Goal: Register for event/course

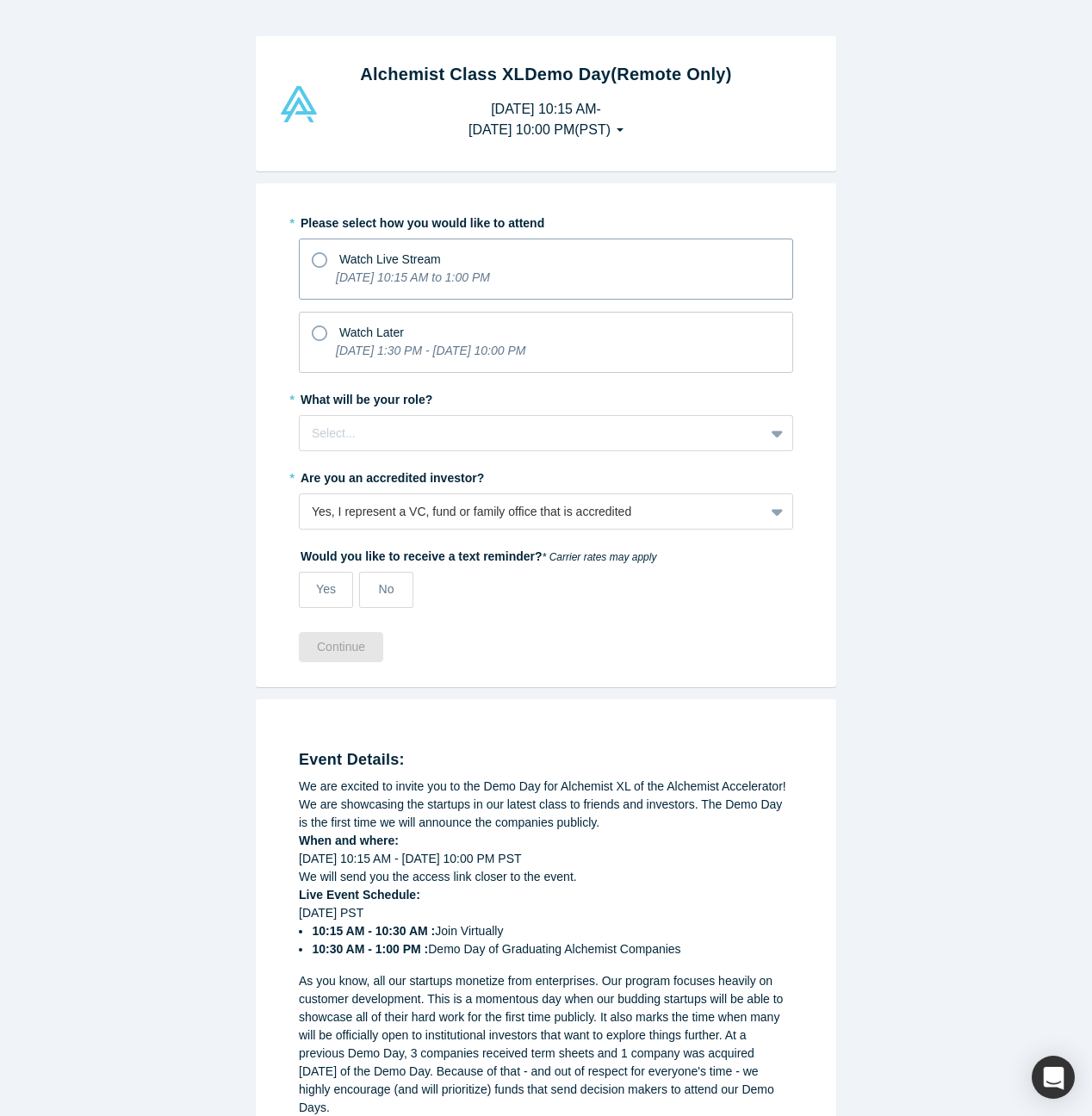
click at [321, 260] on icon at bounding box center [319, 261] width 16 height 16
click at [0, 0] on input "Watch Live Stream [DATE] 10:15 AM to 1:00 PM" at bounding box center [0, 0] width 0 height 0
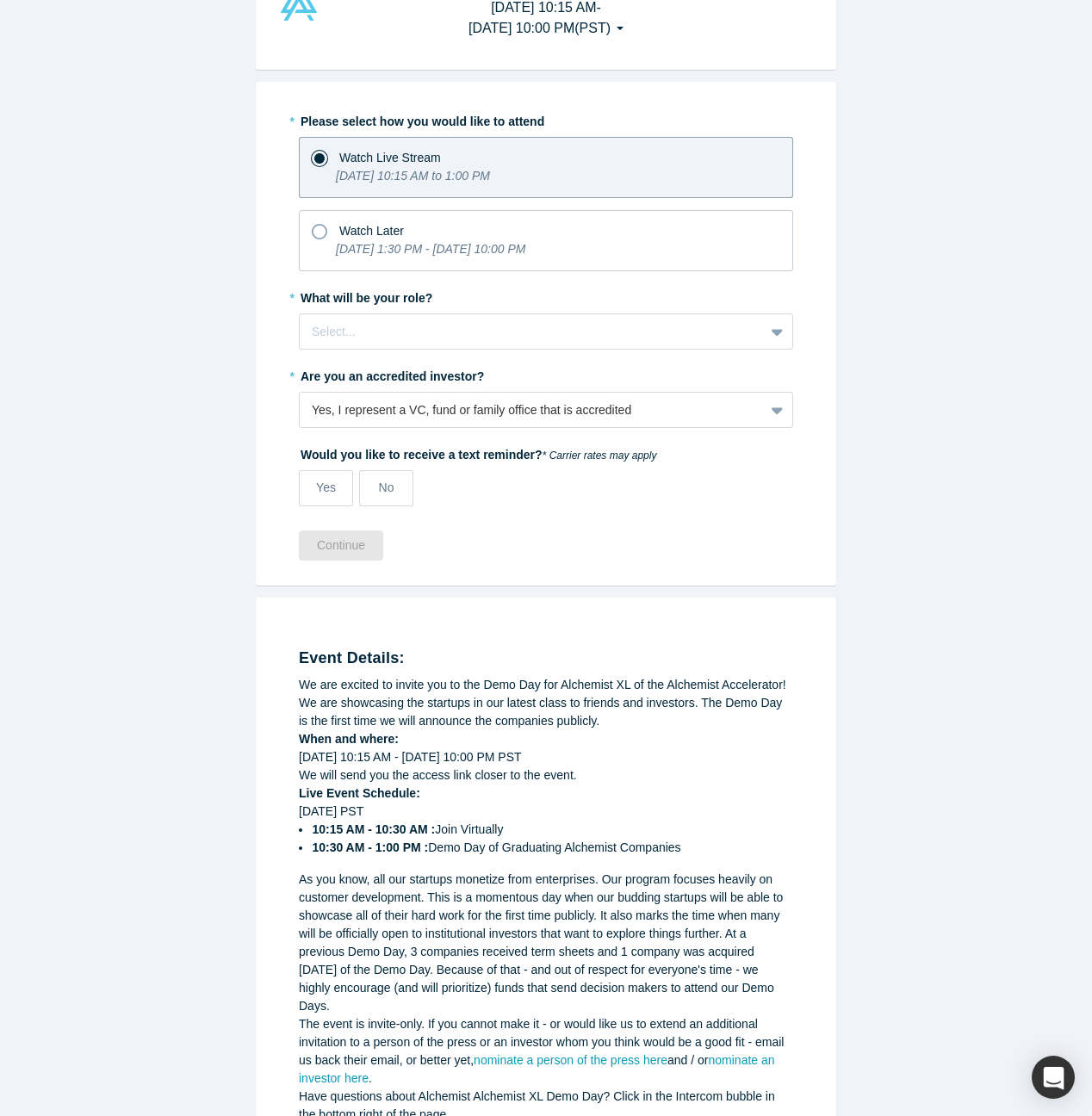
scroll to position [117, 0]
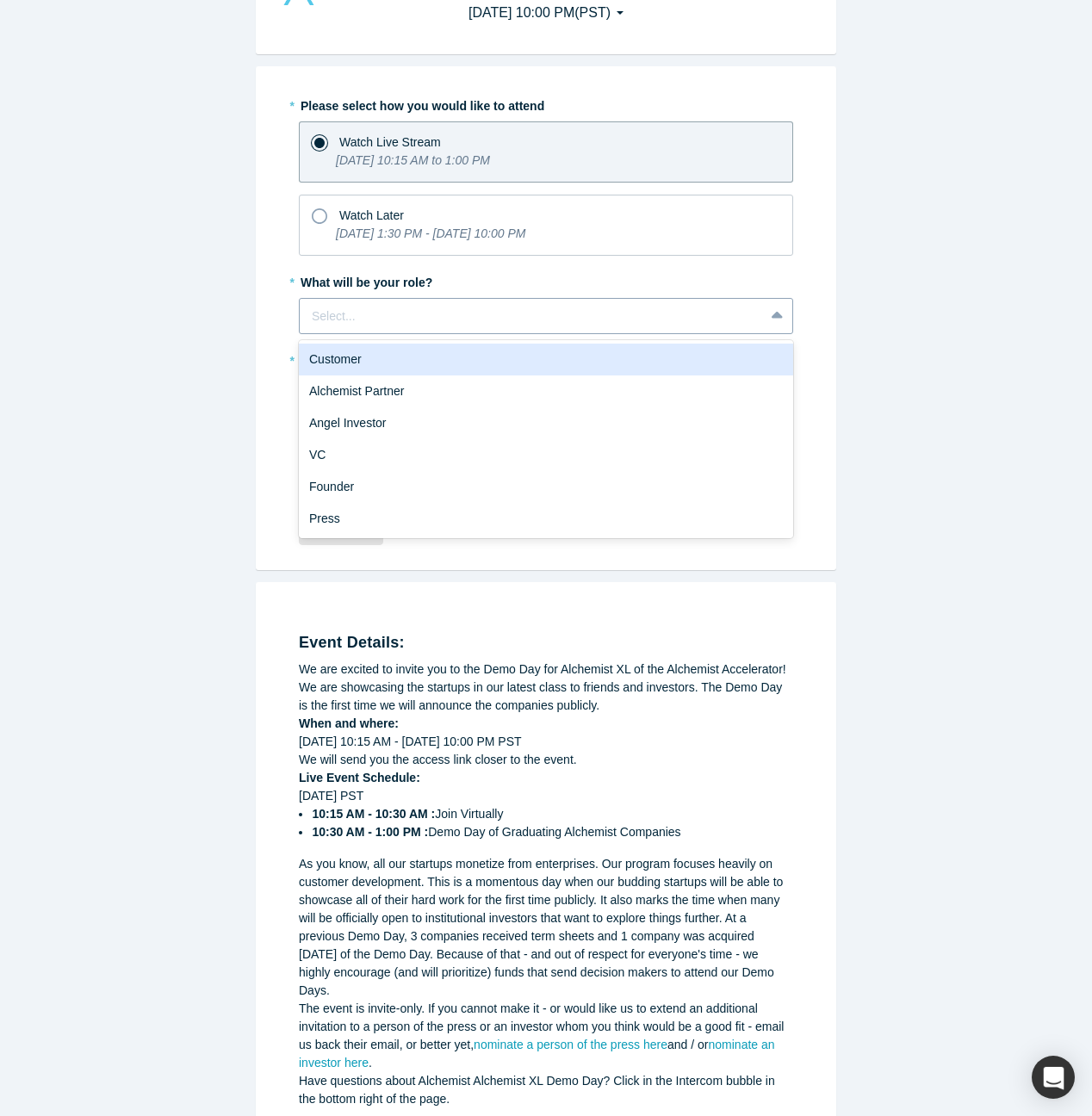
click at [354, 310] on div "Select..." at bounding box center [531, 316] width 440 height 18
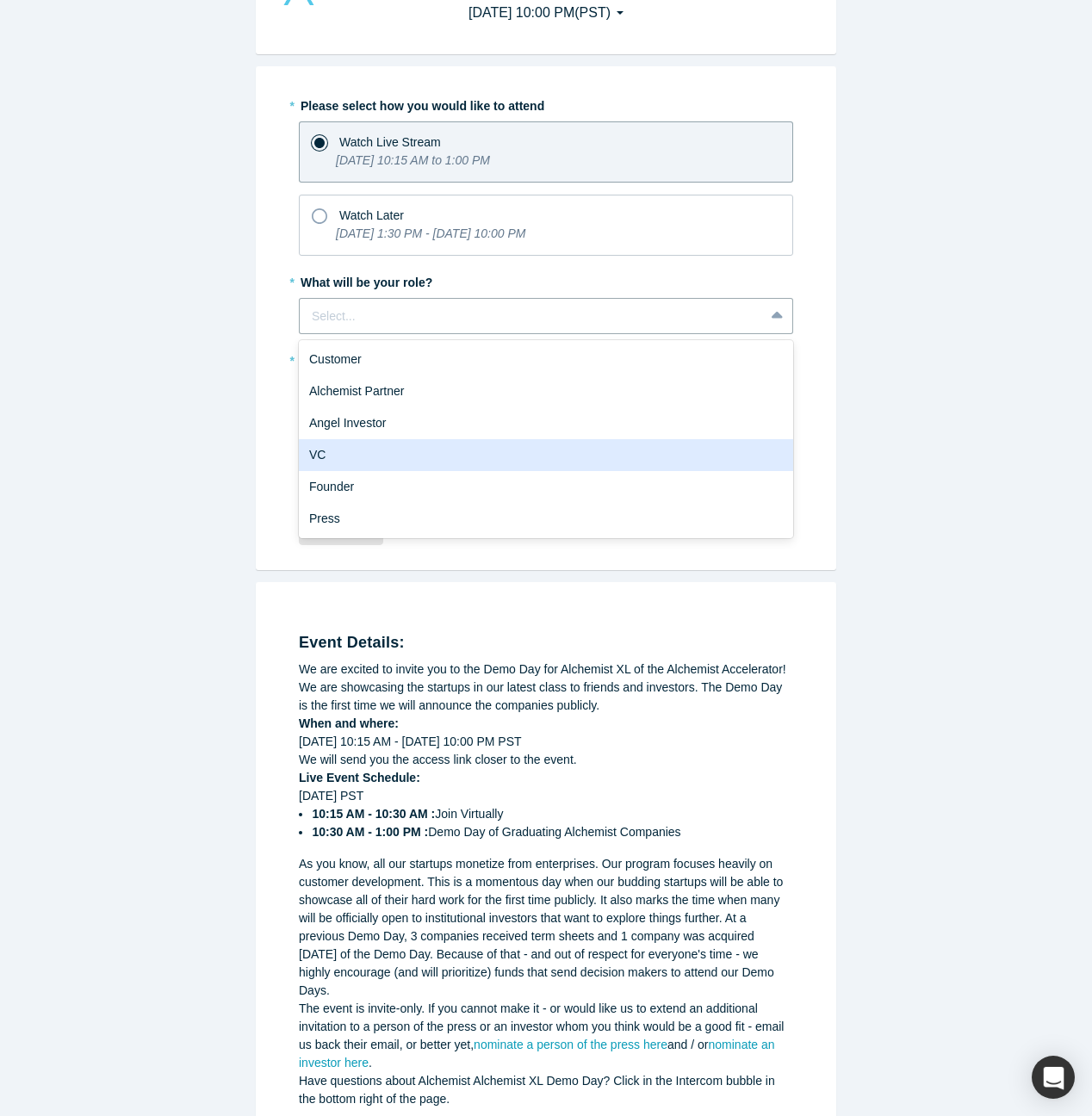
click at [353, 444] on div "VC" at bounding box center [546, 455] width 495 height 32
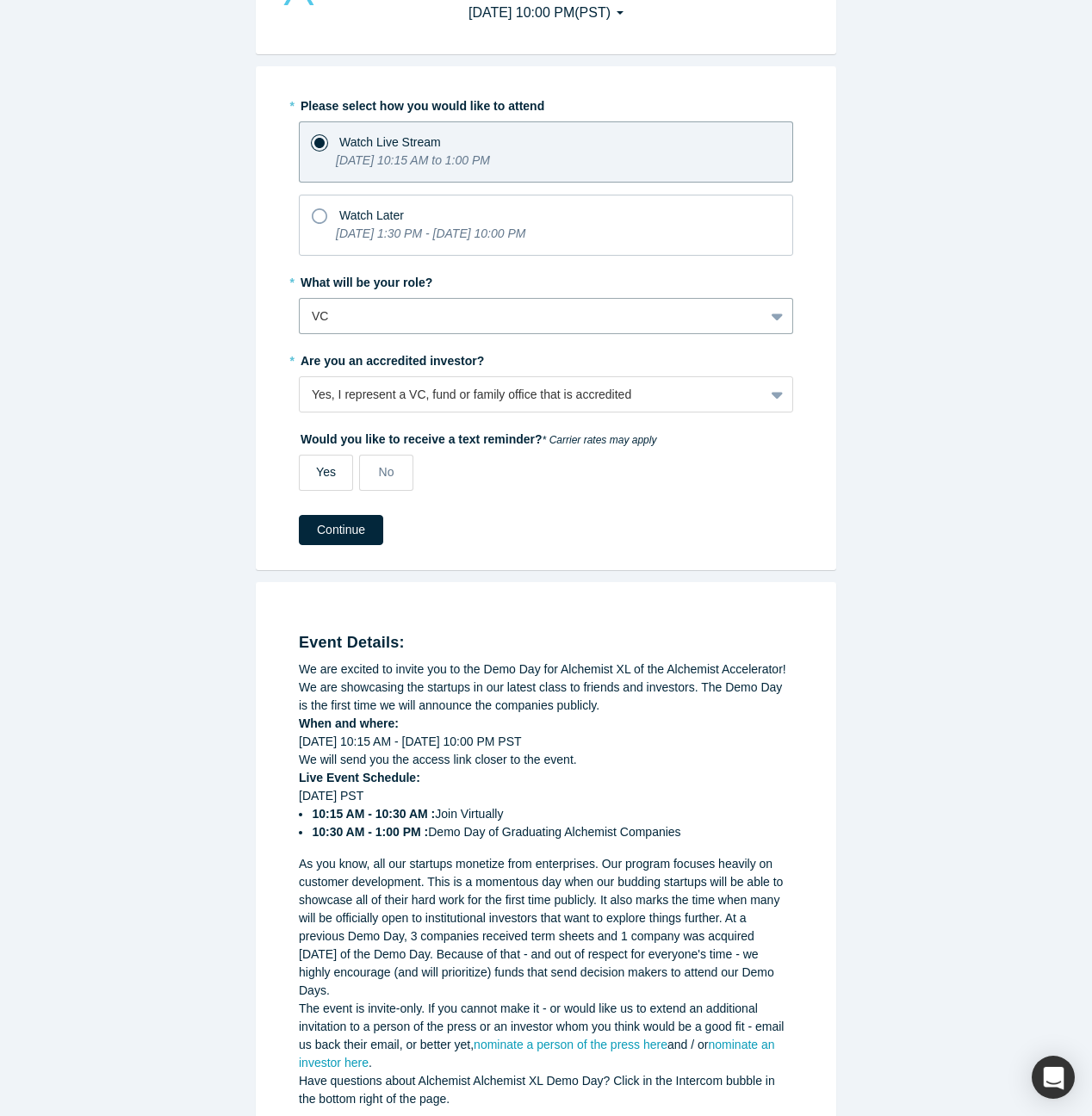
click at [325, 474] on span "Yes" at bounding box center [326, 472] width 20 height 14
click at [0, 0] on input "Yes" at bounding box center [0, 0] width 0 height 0
select select "US"
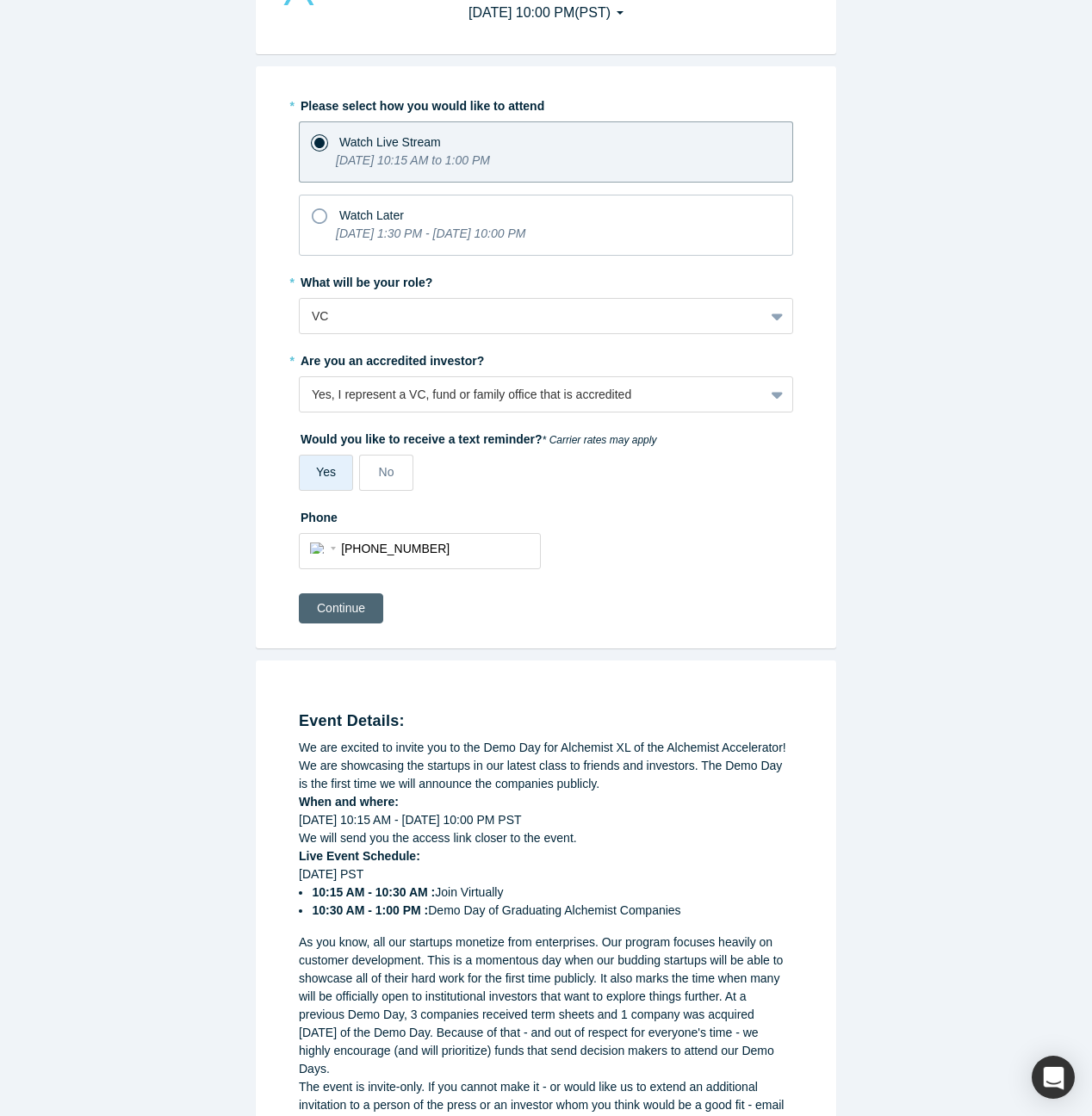
click at [344, 613] on button "Continue" at bounding box center [341, 608] width 84 height 30
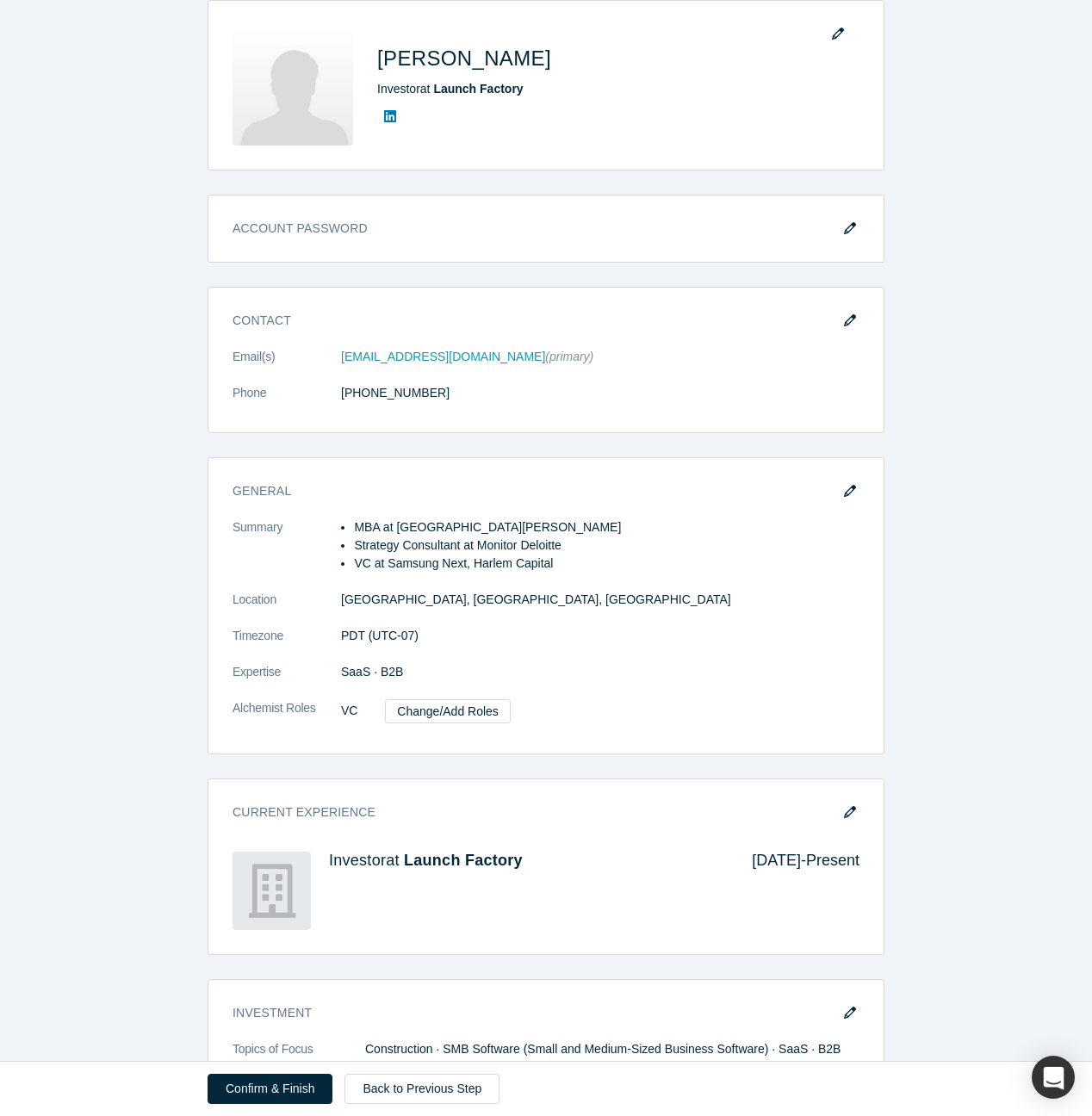
scroll to position [340, 0]
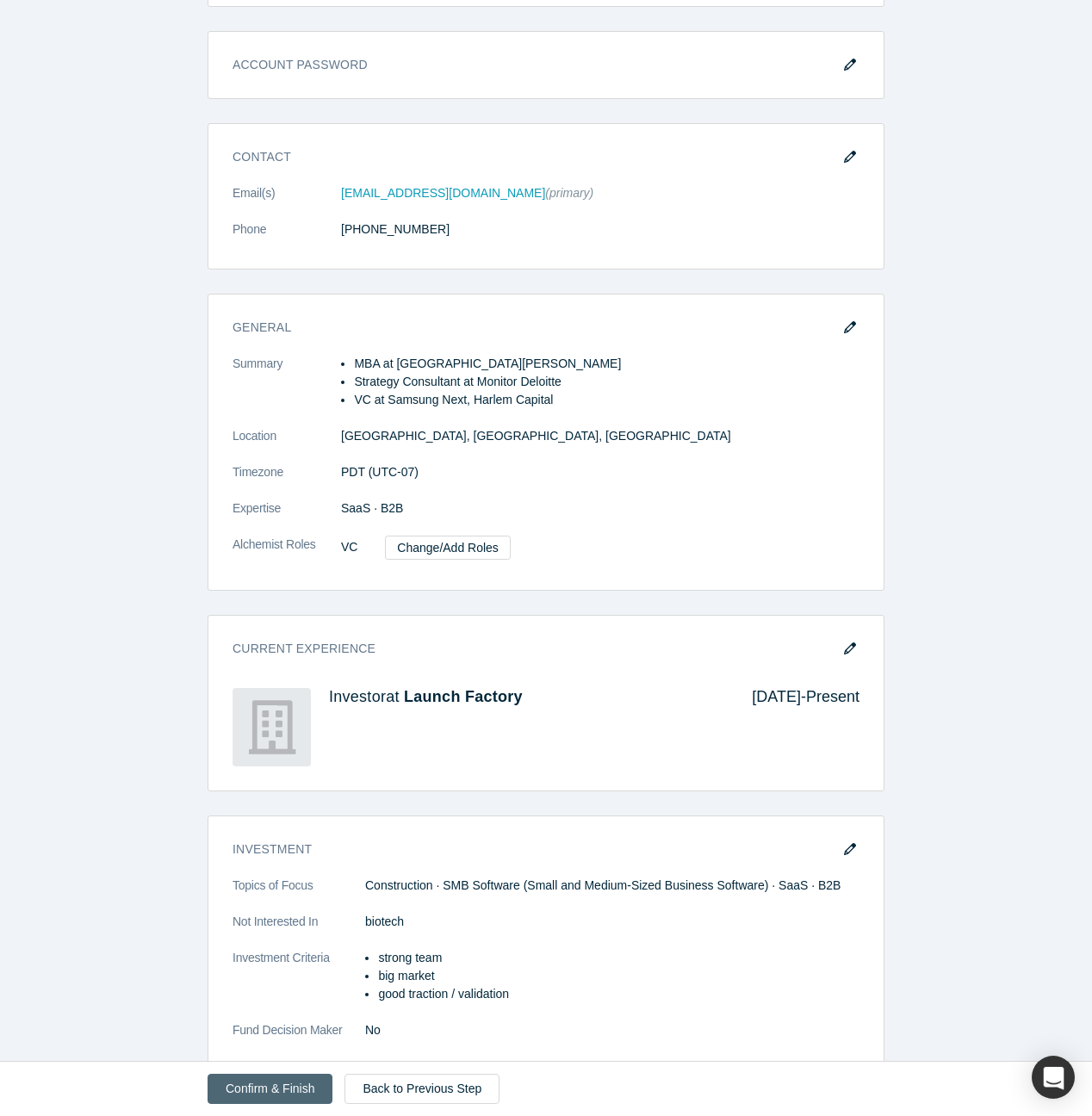
click at [292, 1091] on button "Confirm & Finish" at bounding box center [270, 1089] width 125 height 30
